Goal: Transaction & Acquisition: Download file/media

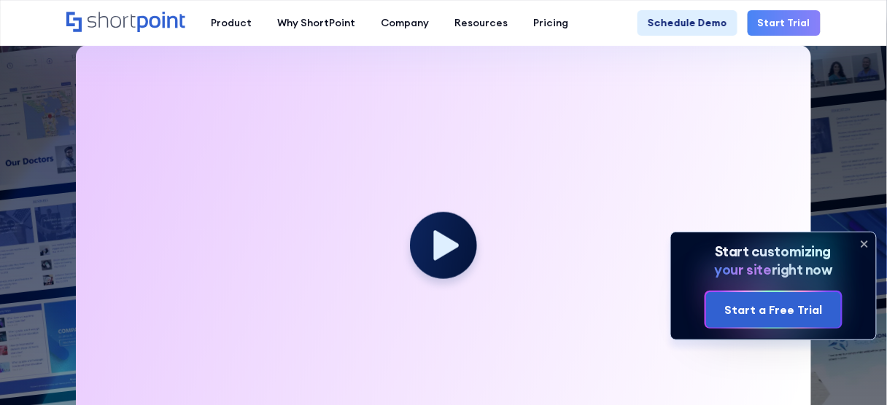
scroll to position [336, 0]
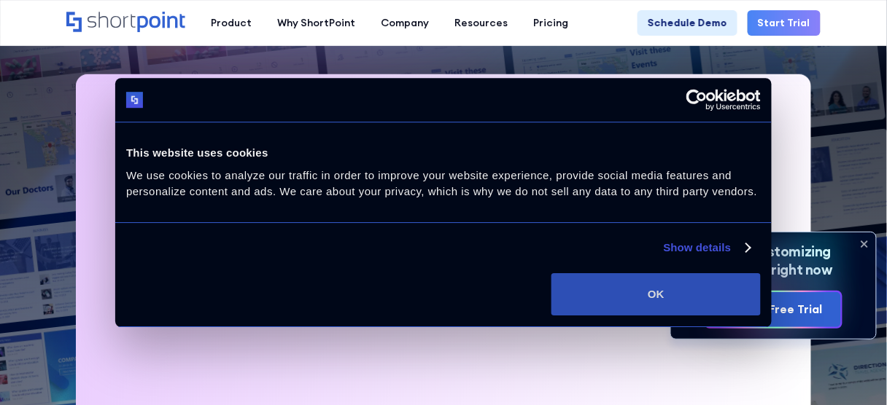
click at [742, 287] on button "OK" at bounding box center [655, 294] width 209 height 42
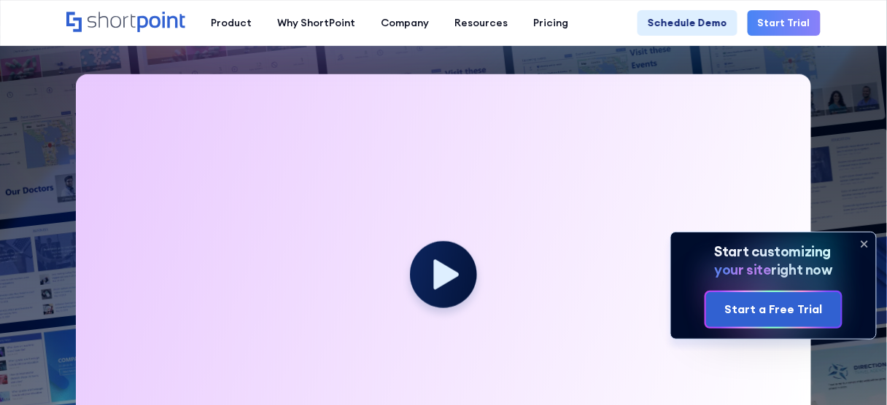
scroll to position [0, 0]
click at [866, 244] on icon at bounding box center [864, 244] width 6 height 6
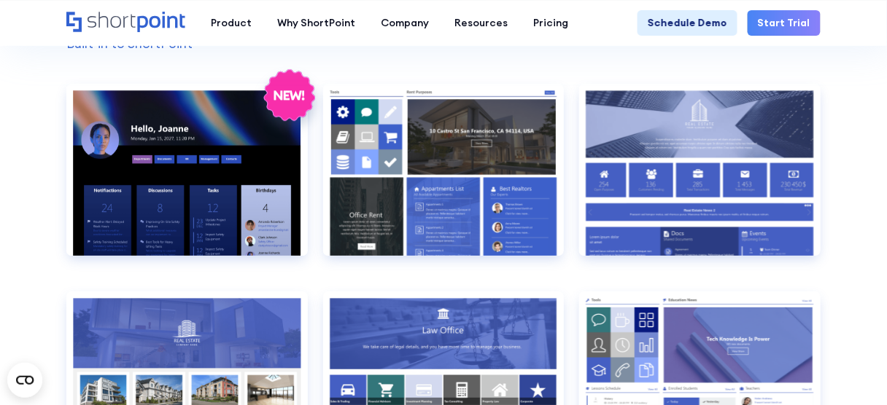
scroll to position [1141, 0]
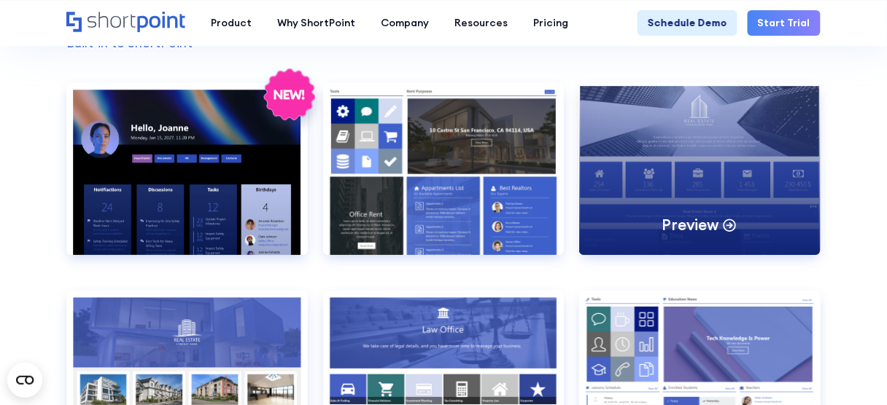
click at [663, 206] on div "Preview" at bounding box center [699, 169] width 241 height 172
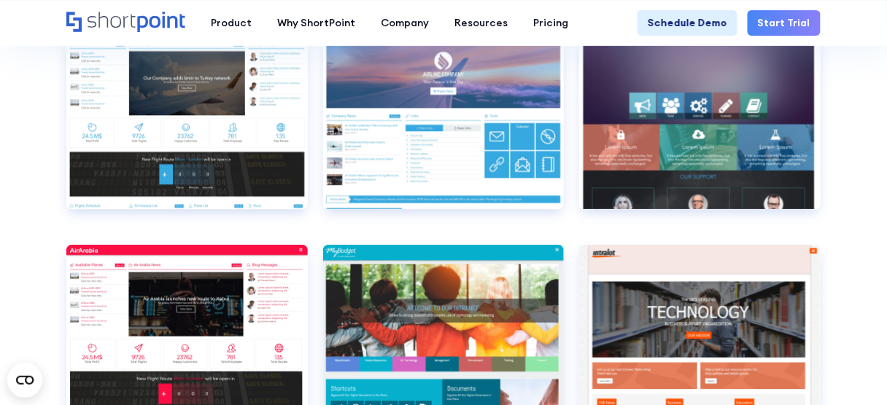
scroll to position [3755, 0]
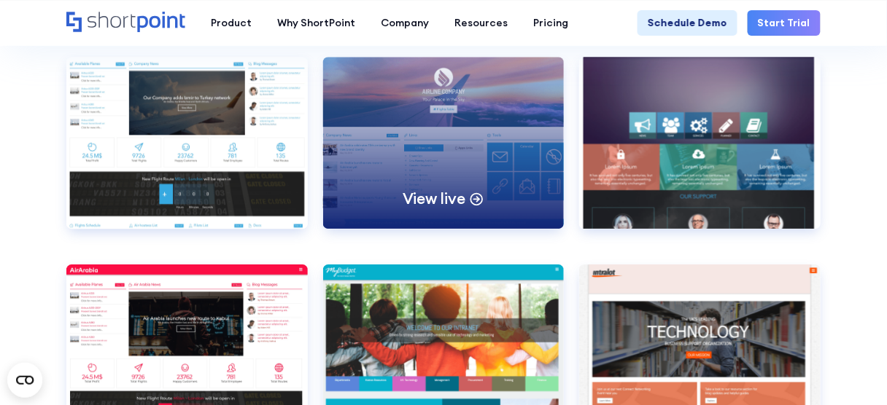
click at [419, 137] on div "View live" at bounding box center [443, 143] width 241 height 172
click at [464, 123] on div "View live" at bounding box center [443, 143] width 241 height 172
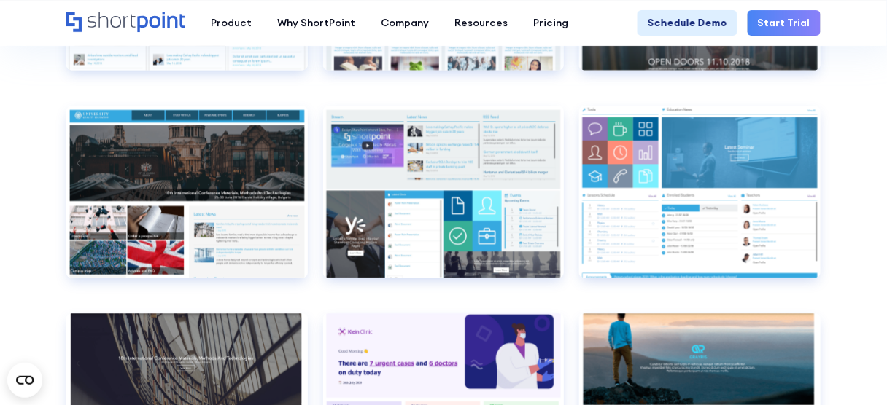
scroll to position [4943, 0]
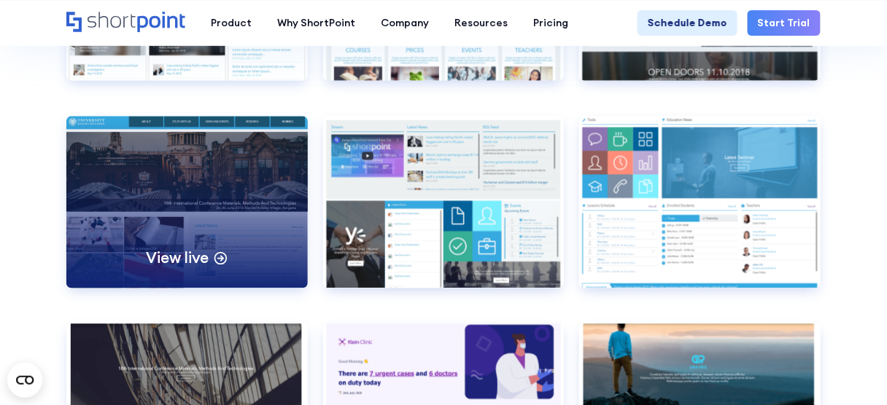
click at [125, 204] on div "View live" at bounding box center [186, 202] width 241 height 172
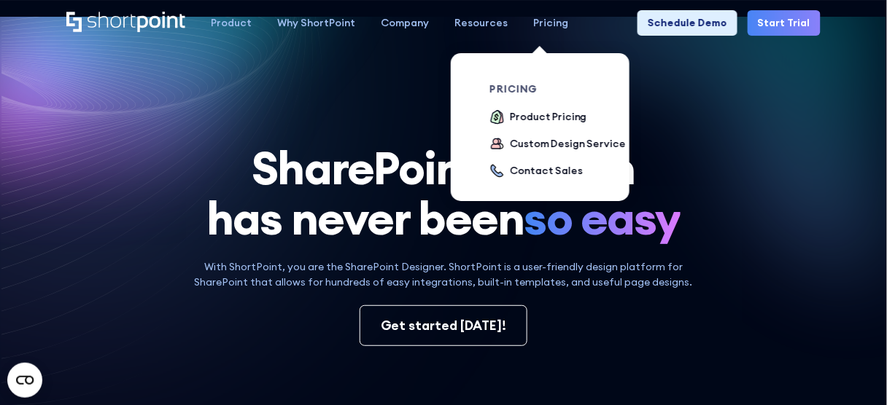
click at [534, 18] on div "Pricing" at bounding box center [550, 22] width 35 height 15
click at [530, 144] on div "Custom Design Service" at bounding box center [567, 143] width 115 height 15
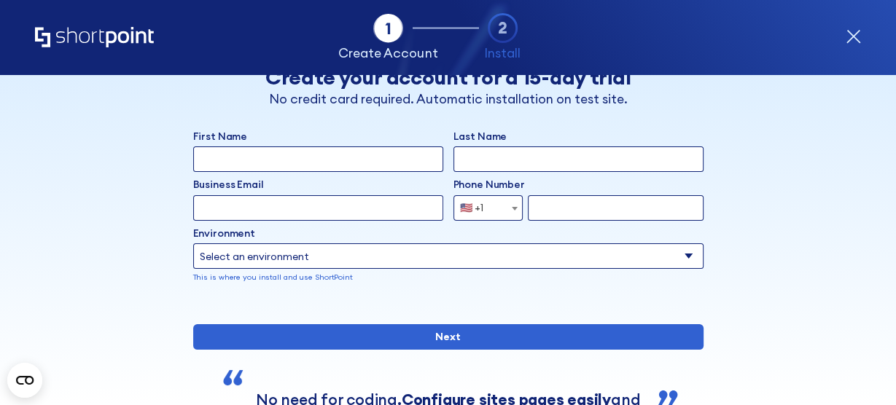
scroll to position [23, 0]
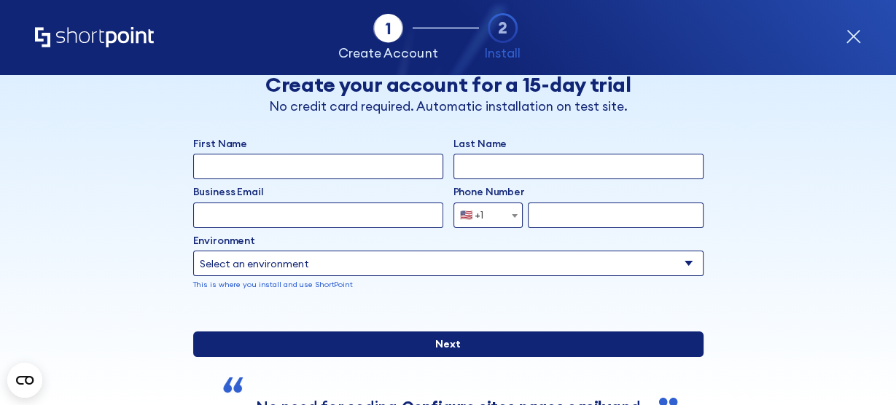
click at [302, 357] on input "Next" at bounding box center [448, 345] width 510 height 26
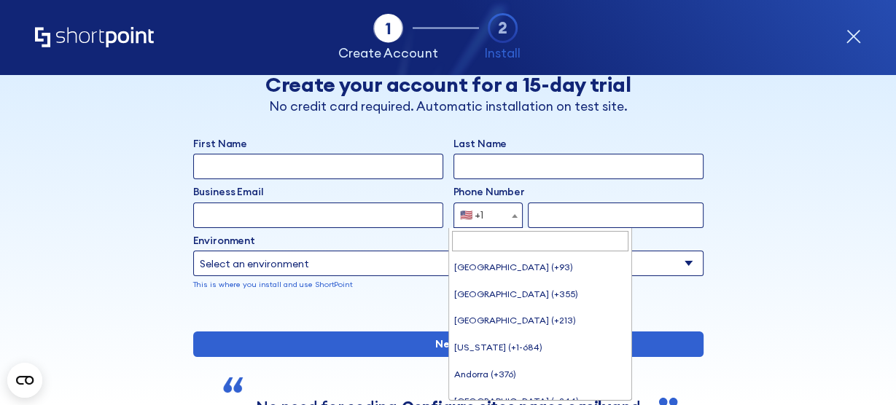
click at [460, 211] on div "🇺🇸 +1" at bounding box center [471, 216] width 23 height 26
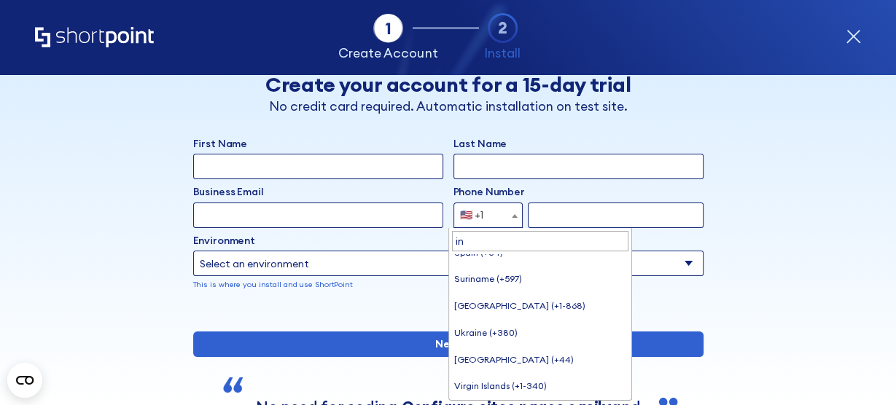
scroll to position [0, 0]
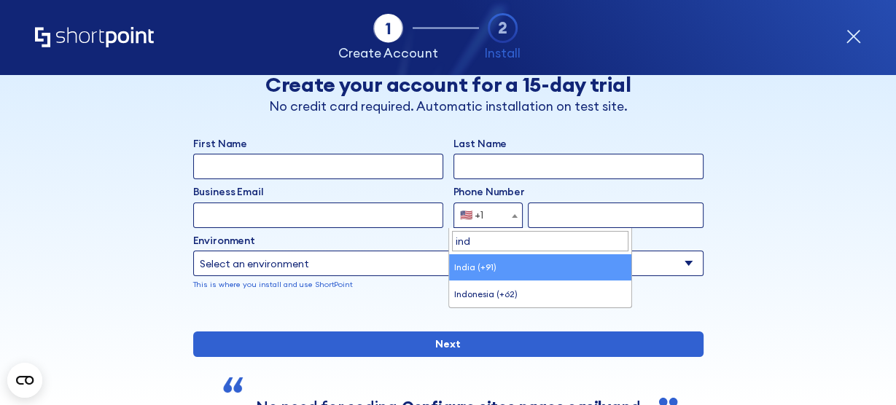
type input "ind"
select select "+91"
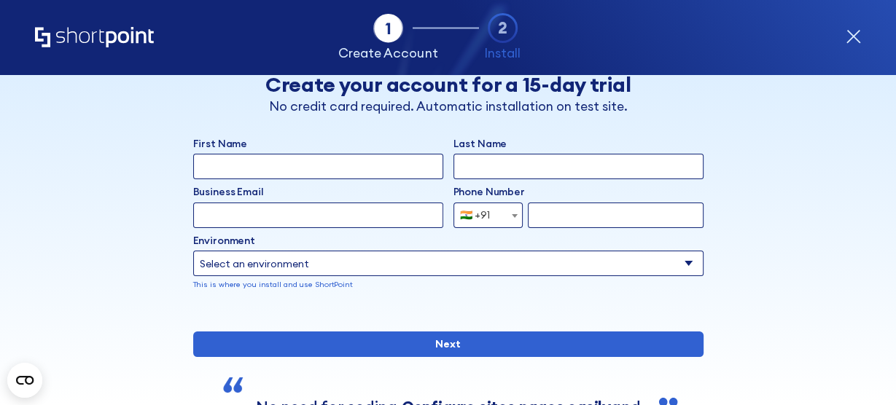
click at [548, 214] on input "form" at bounding box center [615, 216] width 175 height 26
type input "7674033949"
click at [496, 244] on label "Environment" at bounding box center [448, 240] width 510 height 15
click at [496, 251] on select "Select an environment Microsoft 365 SharePoint Online SharePoint 2019 (On-Premi…" at bounding box center [448, 264] width 510 height 26
click at [438, 254] on select "Select an environment Microsoft 365 SharePoint Online SharePoint 2019 (On-Premi…" at bounding box center [448, 264] width 510 height 26
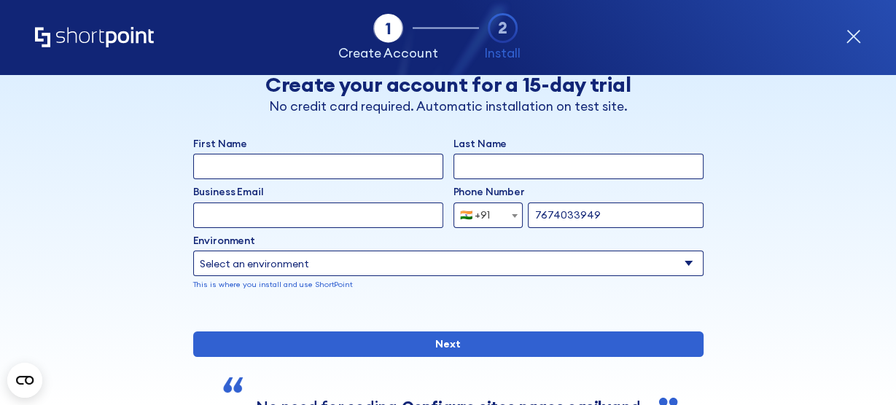
select select "SharePoint Online"
click at [193, 251] on select "Select an environment Microsoft 365 SharePoint Online SharePoint 2019 (On-Premi…" at bounding box center [448, 264] width 510 height 26
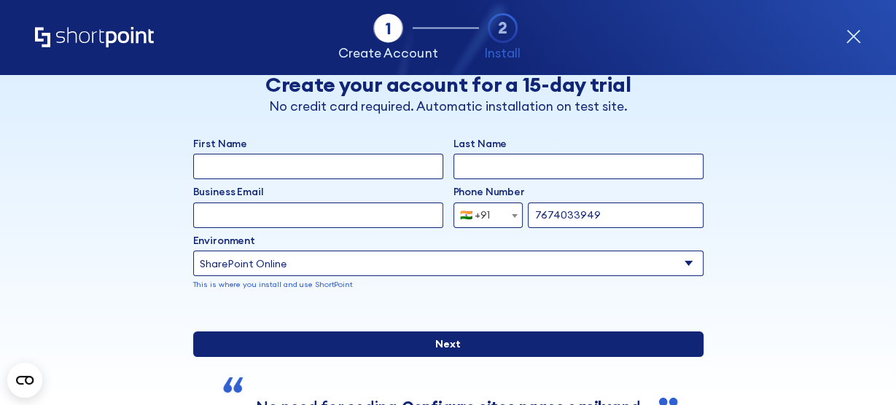
click at [412, 357] on input "Next" at bounding box center [448, 345] width 510 height 26
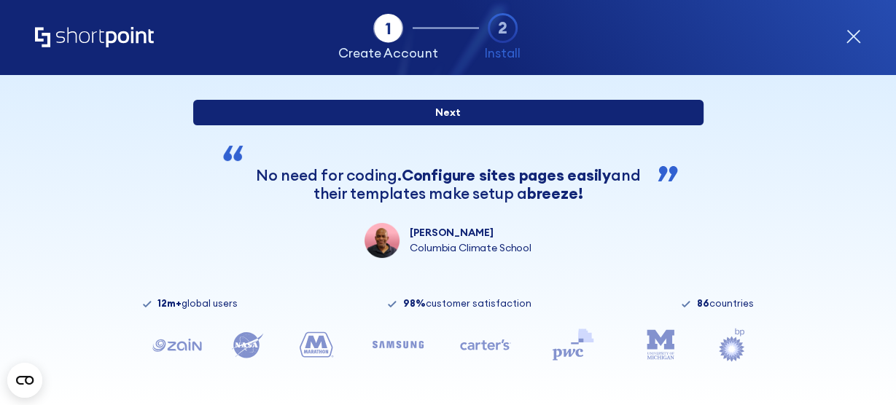
scroll to position [292, 0]
type input "Naveen"
click at [466, 117] on input "Next" at bounding box center [448, 113] width 510 height 26
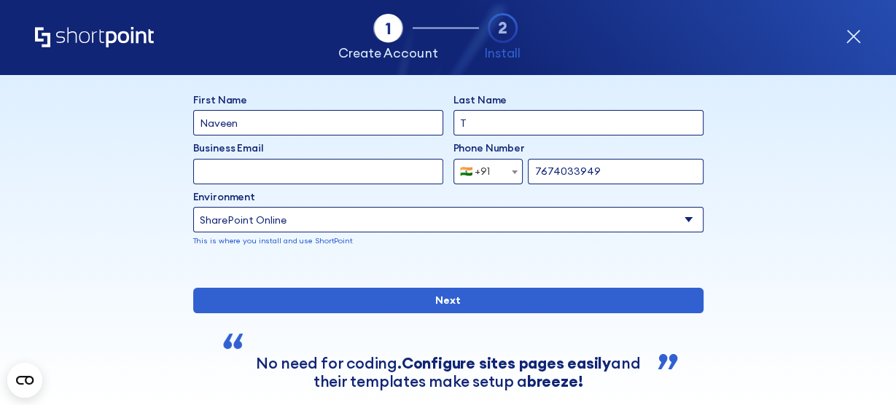
scroll to position [69, 0]
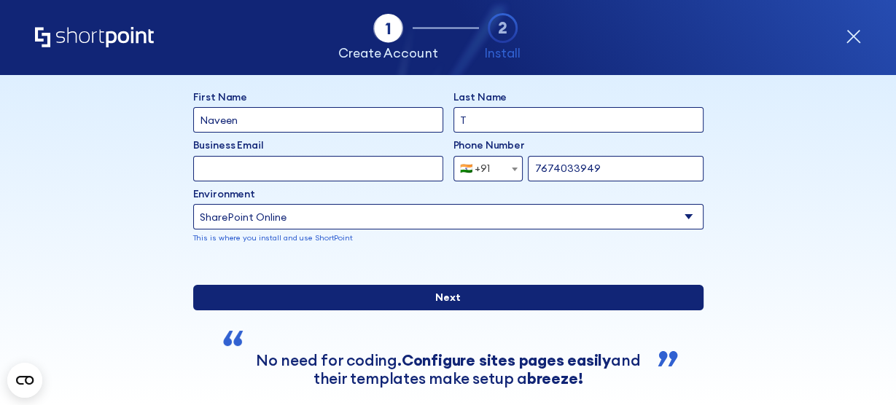
click at [437, 311] on input "Next" at bounding box center [448, 298] width 510 height 26
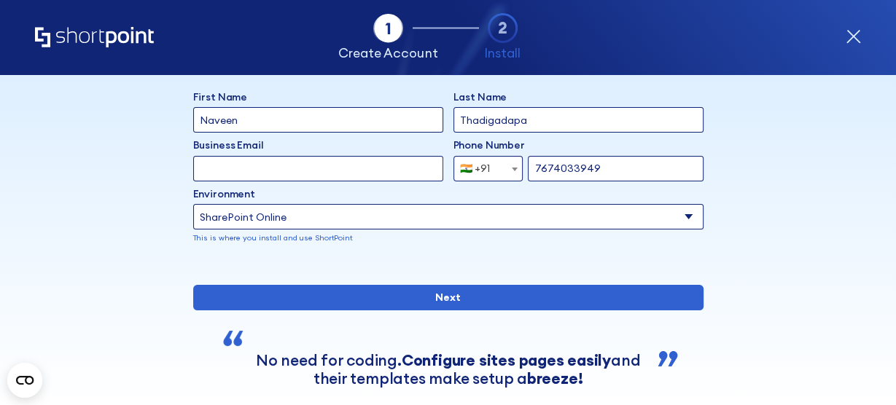
type input "Thadigadapa"
click at [333, 164] on input "Business Email" at bounding box center [318, 169] width 250 height 26
click at [491, 248] on div "First Name Naveen Last Name Thadigadapa Business Email Invalid Email Address na…" at bounding box center [448, 177] width 510 height 175
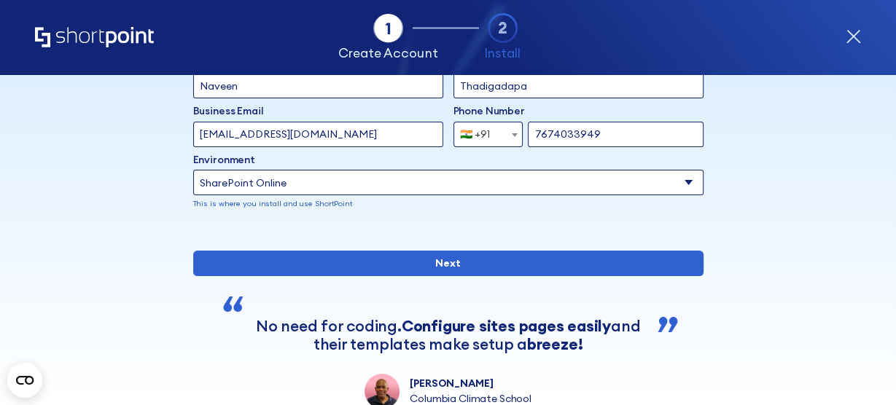
scroll to position [105, 0]
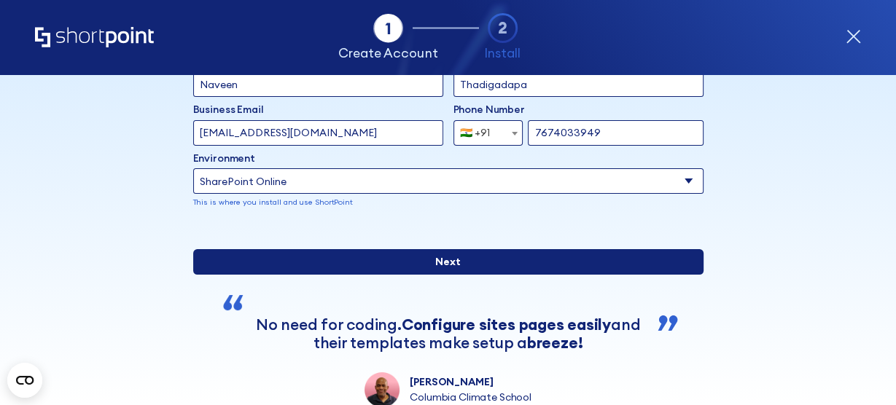
click at [310, 275] on input "Next" at bounding box center [448, 262] width 510 height 26
click at [321, 275] on input "Next" at bounding box center [448, 262] width 510 height 26
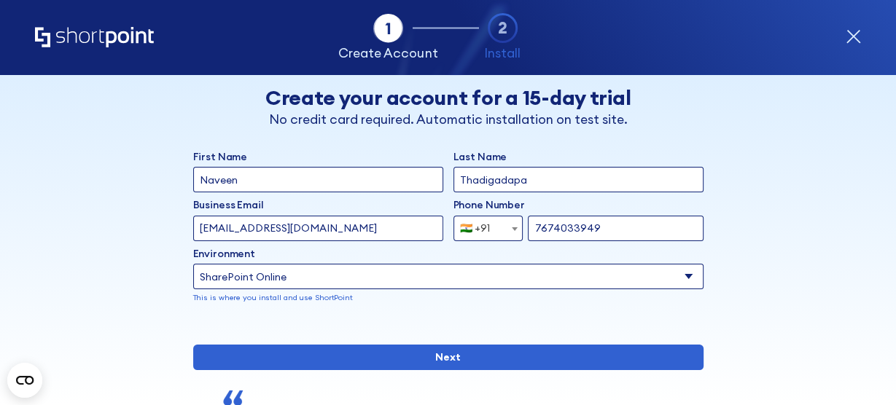
drag, startPoint x: 321, startPoint y: 225, endPoint x: 193, endPoint y: 233, distance: 128.5
click at [193, 233] on input "naveen.t@tezo.com" at bounding box center [318, 229] width 250 height 26
paste input "Naveen.T@z433n.onmicrosoft."
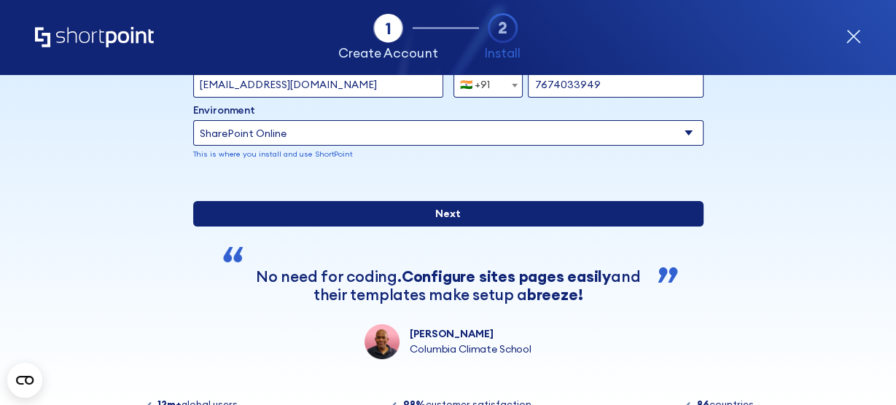
scroll to position [155, 0]
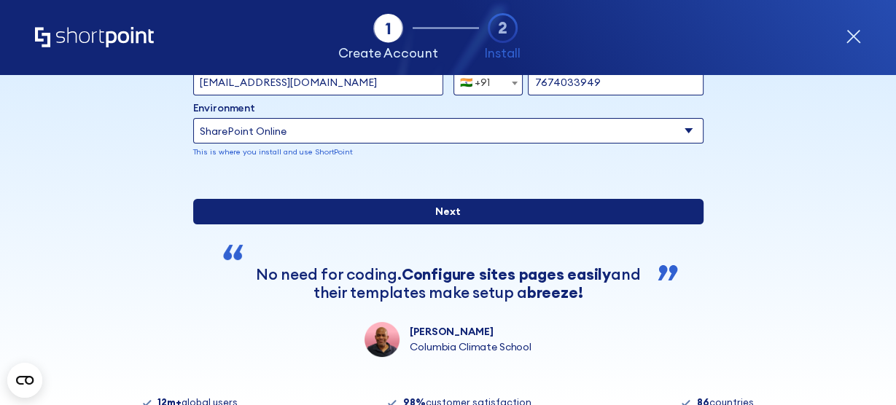
type input "Naveen.T@z433n.onmicrosoft.com"
click at [276, 225] on input "Next" at bounding box center [448, 212] width 510 height 26
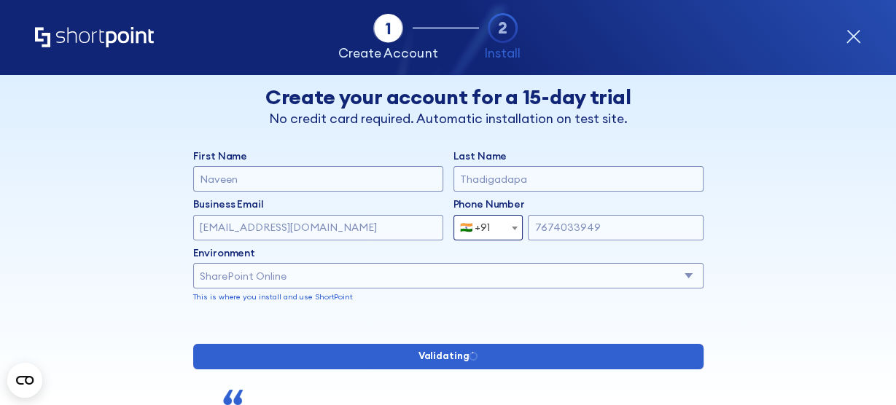
scroll to position [303, 0]
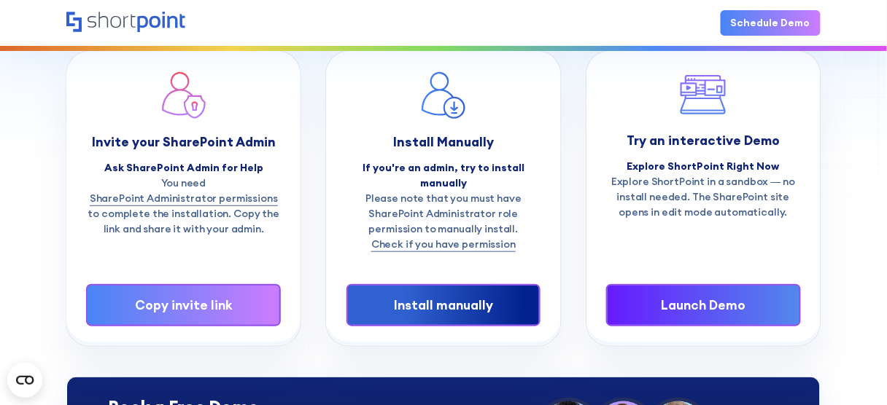
scroll to position [172, 0]
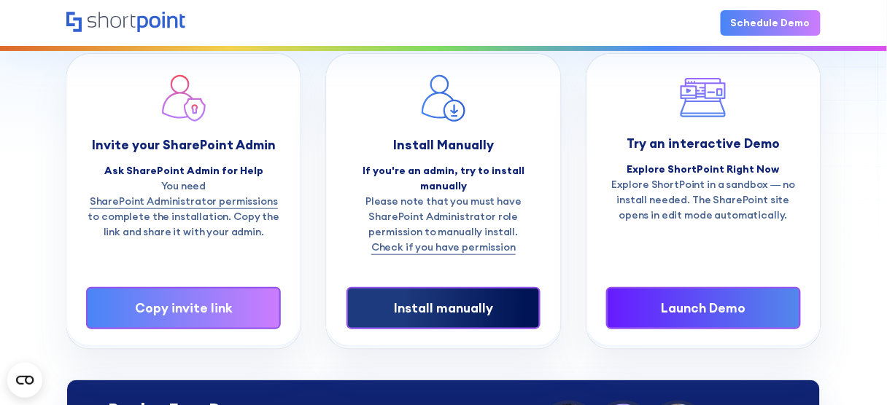
click at [457, 308] on div "Install manually" at bounding box center [443, 308] width 151 height 19
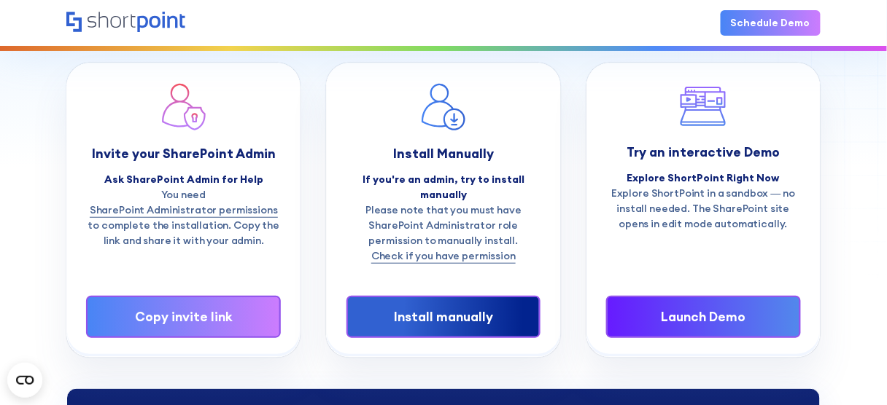
scroll to position [193, 0]
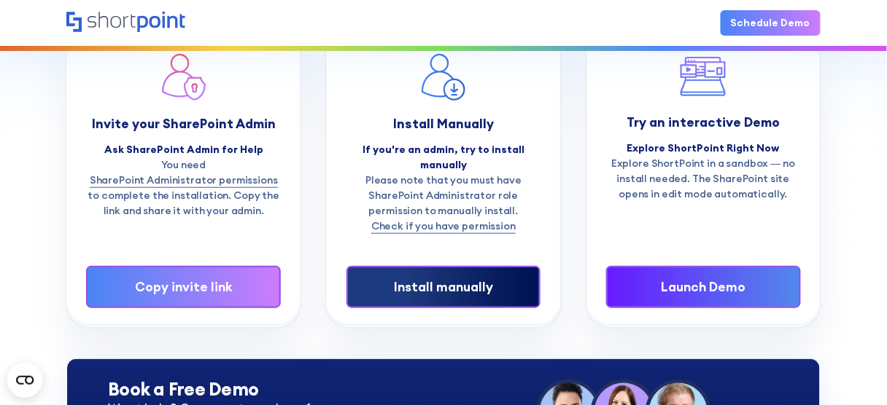
click at [439, 279] on div "Install manually" at bounding box center [443, 287] width 151 height 19
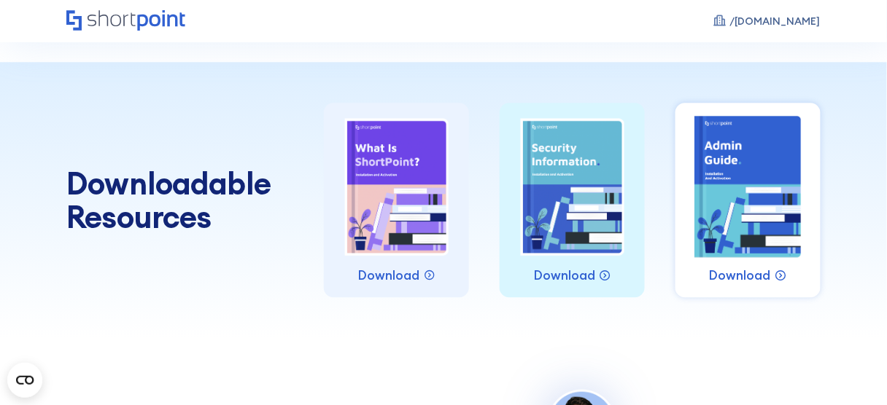
scroll to position [854, 0]
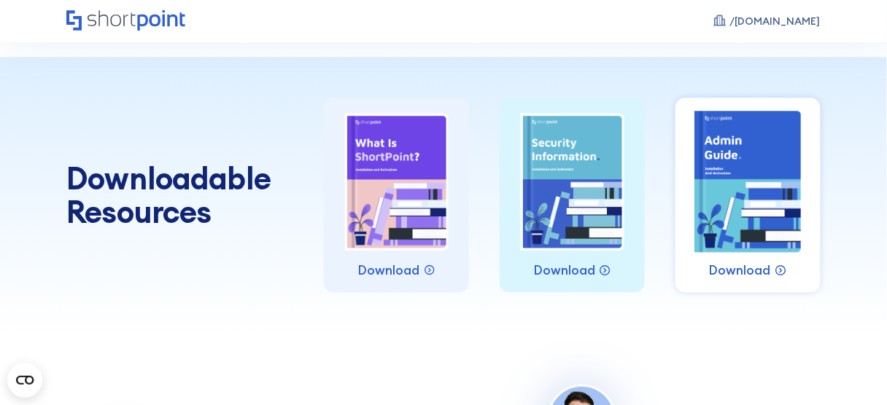
click at [735, 255] on img at bounding box center [748, 181] width 112 height 147
click at [734, 280] on p "Download" at bounding box center [740, 270] width 62 height 19
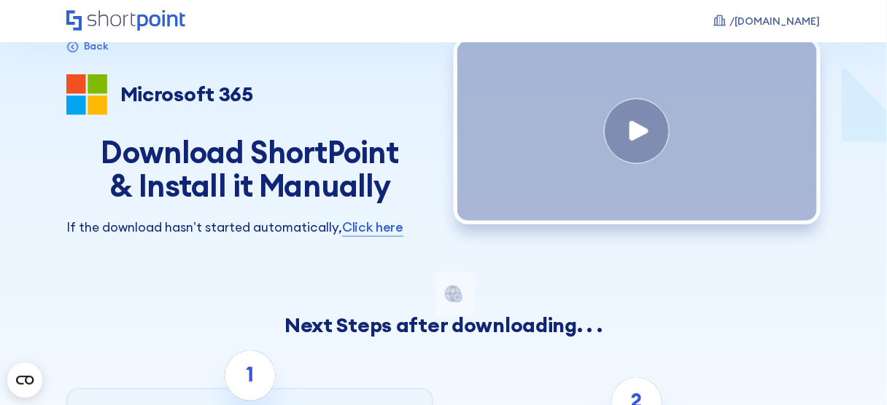
scroll to position [0, 0]
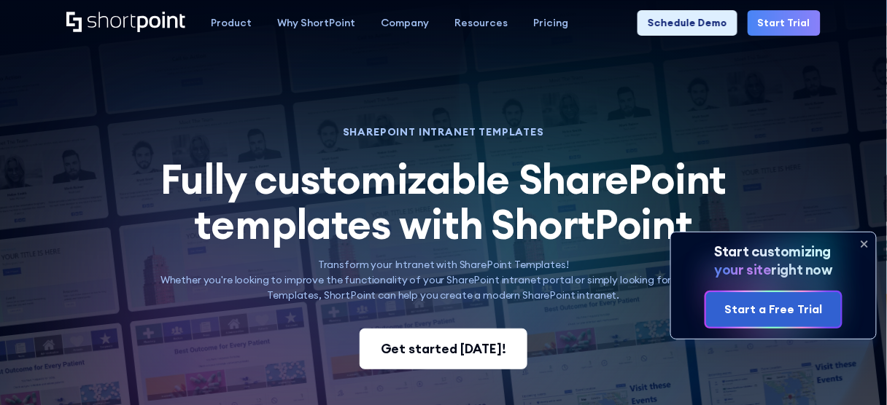
click at [439, 336] on link "Get started today!" at bounding box center [443, 349] width 168 height 41
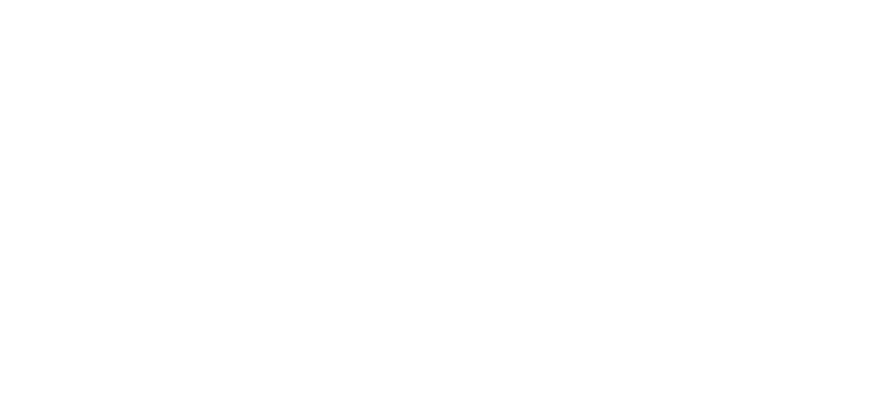
select select "+91"
